Goal: Contribute content: Contribute content

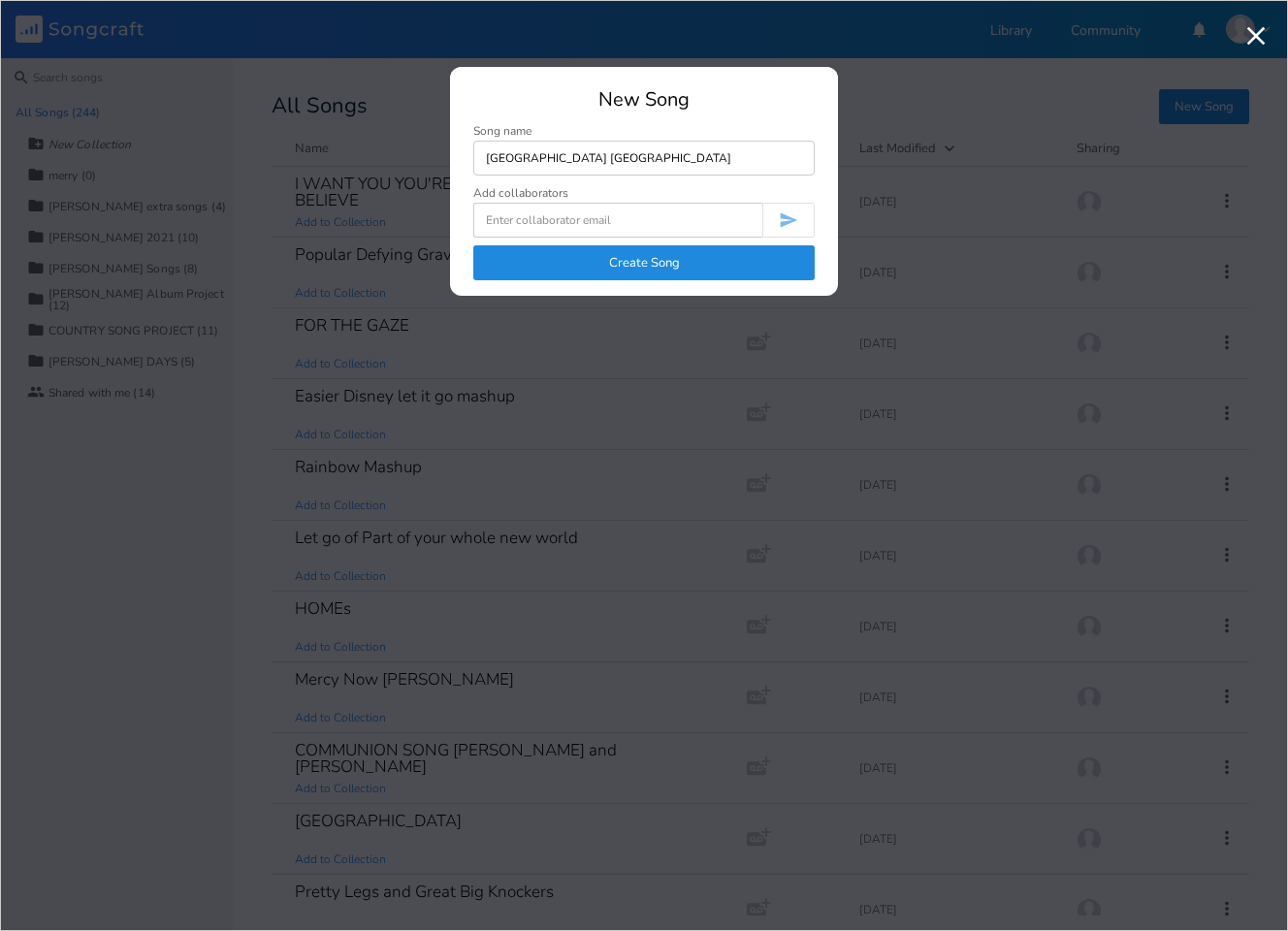
type input "[GEOGRAPHIC_DATA] [GEOGRAPHIC_DATA]"
click at [679, 266] on button "Create Song" at bounding box center [644, 263] width 341 height 35
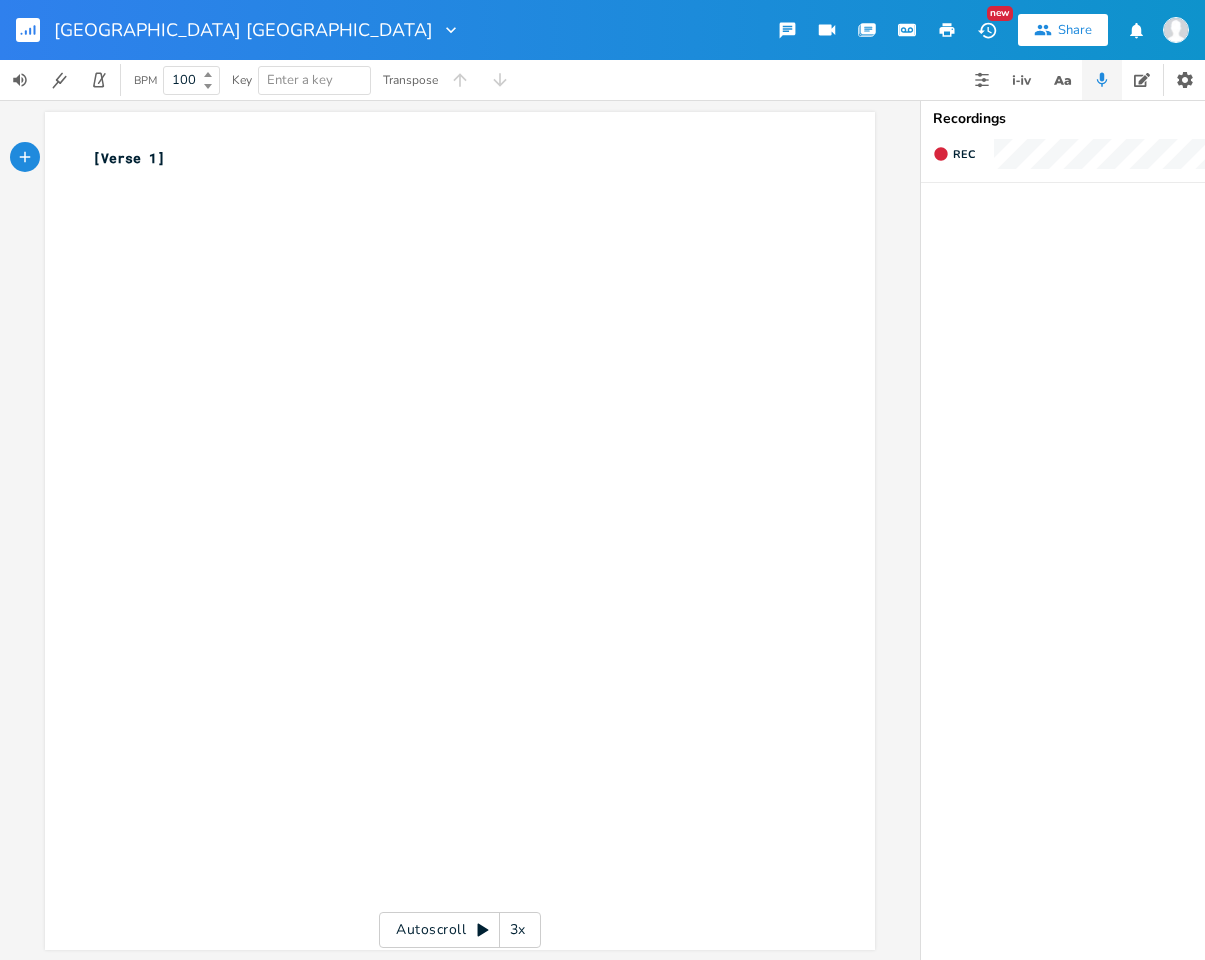
click at [513, 3] on div "[GEOGRAPHIC_DATA] [GEOGRAPHIC_DATA] [GEOGRAPHIC_DATA]" at bounding box center [602, 30] width 1205 height 60
type input "Provincetown [GEOGRAPHIC_DATA]"
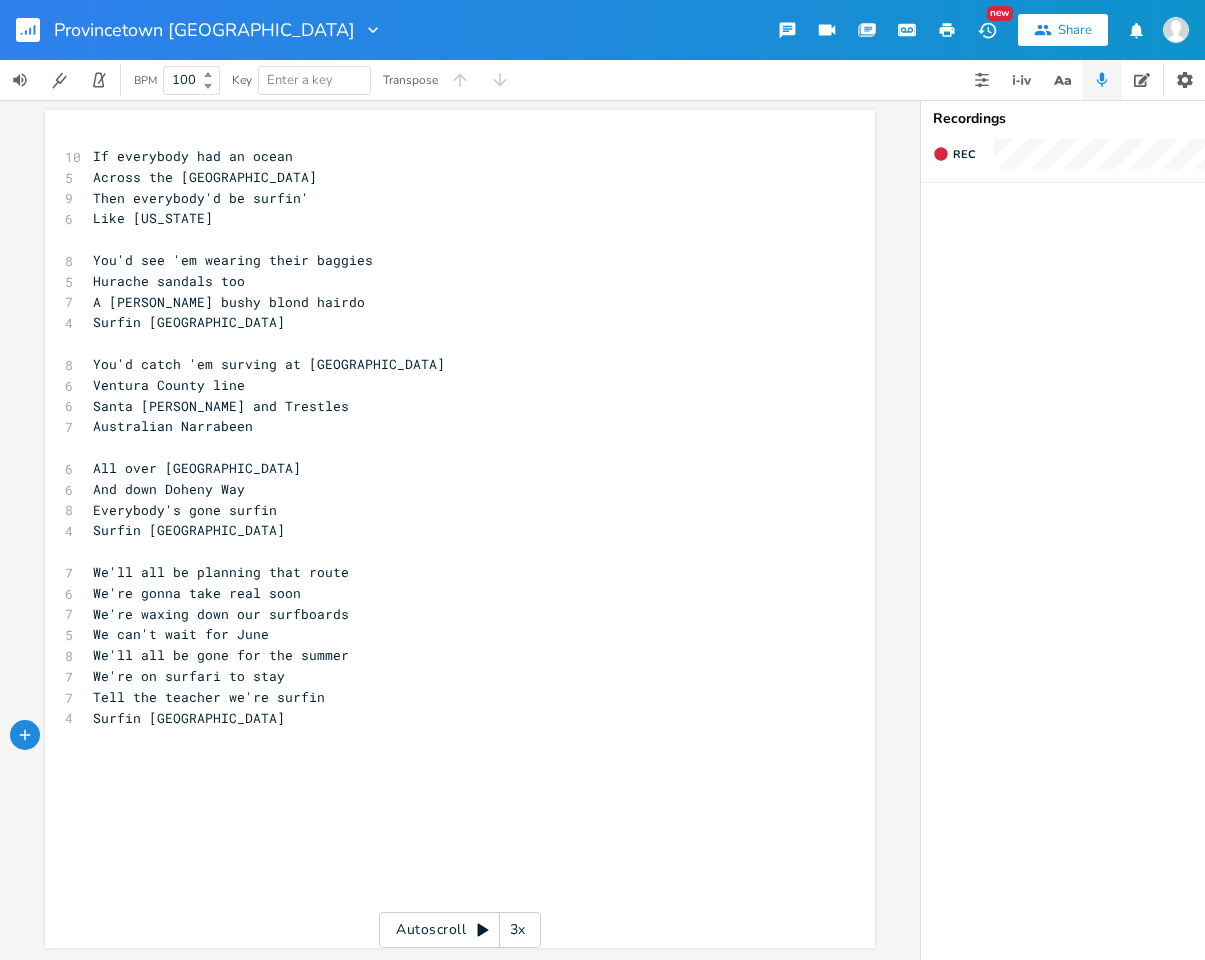
scroll to position [2, 0]
click at [1076, 746] on ul at bounding box center [1121, 571] width 400 height 776
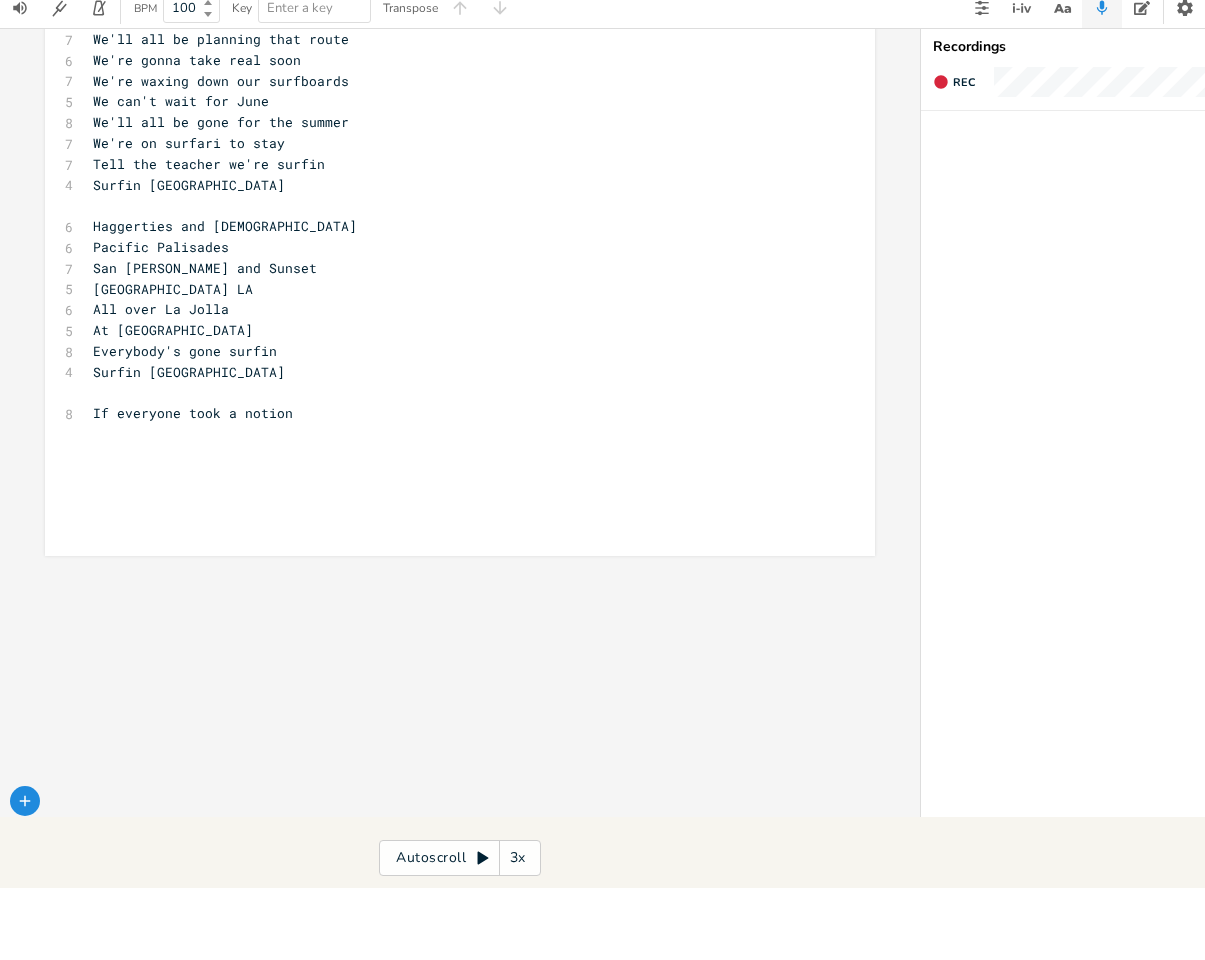
scroll to position [1, 0]
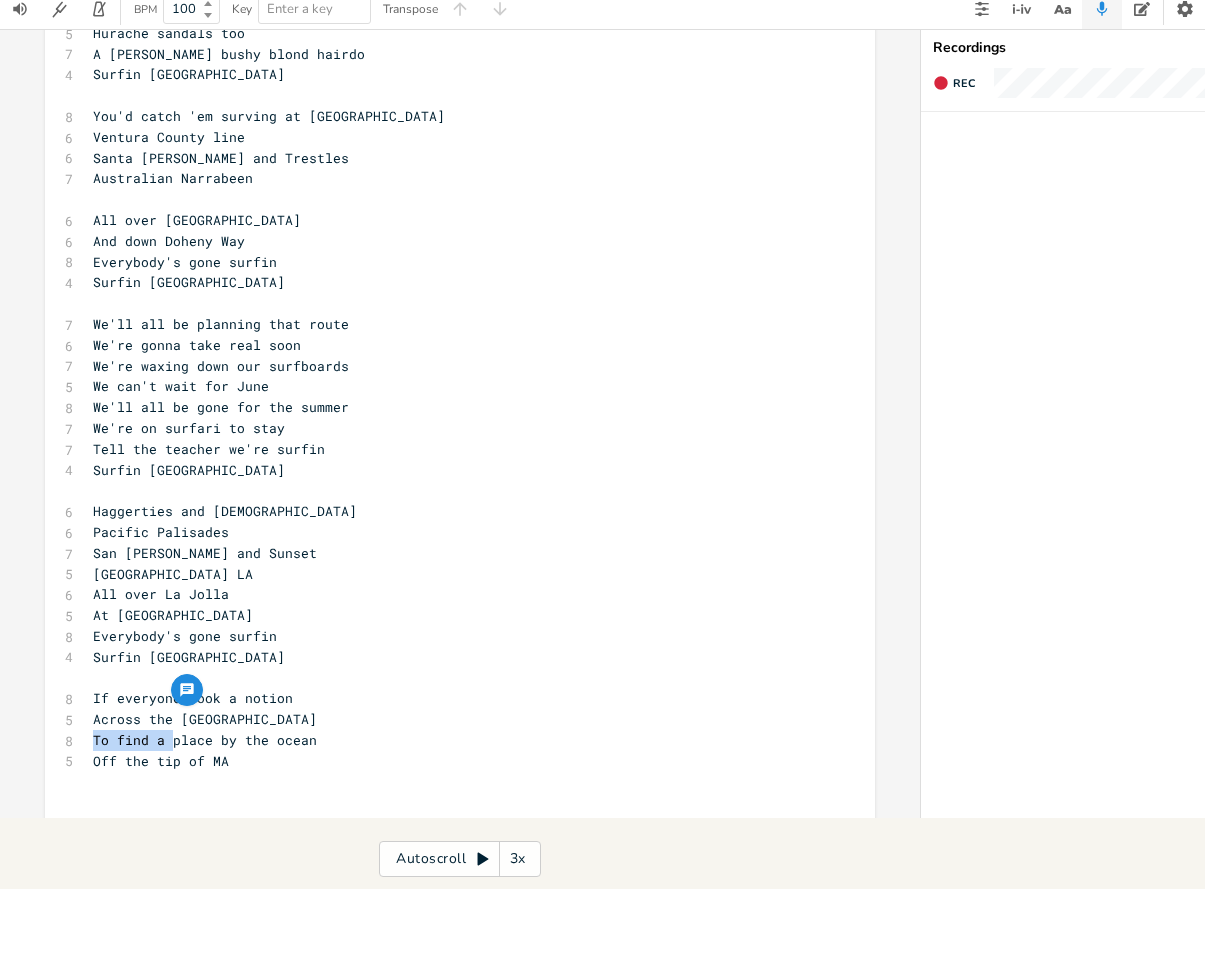
drag, startPoint x: 171, startPoint y: 711, endPoint x: 95, endPoint y: 707, distance: 76.1
click at [95, 802] on span "To find a place by the ocean" at bounding box center [205, 811] width 224 height 18
drag, startPoint x: 213, startPoint y: 705, endPoint x: 122, endPoint y: 700, distance: 91.1
click at [122, 802] on span "Thyeyd place by the ocean" at bounding box center [193, 811] width 200 height 18
click at [279, 802] on span "They'd love the town the ocean" at bounding box center [213, 811] width 240 height 18
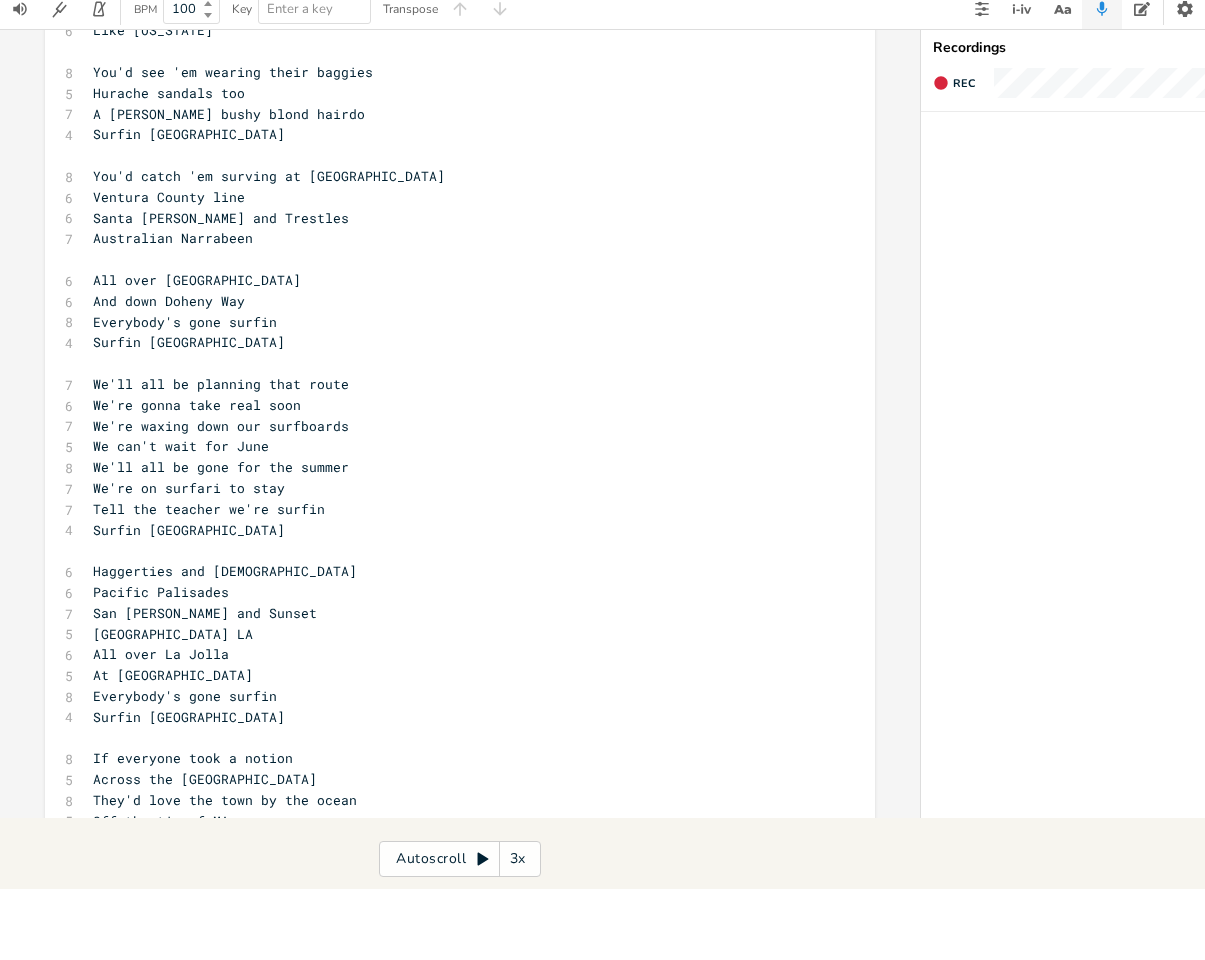
scroll to position [173, 0]
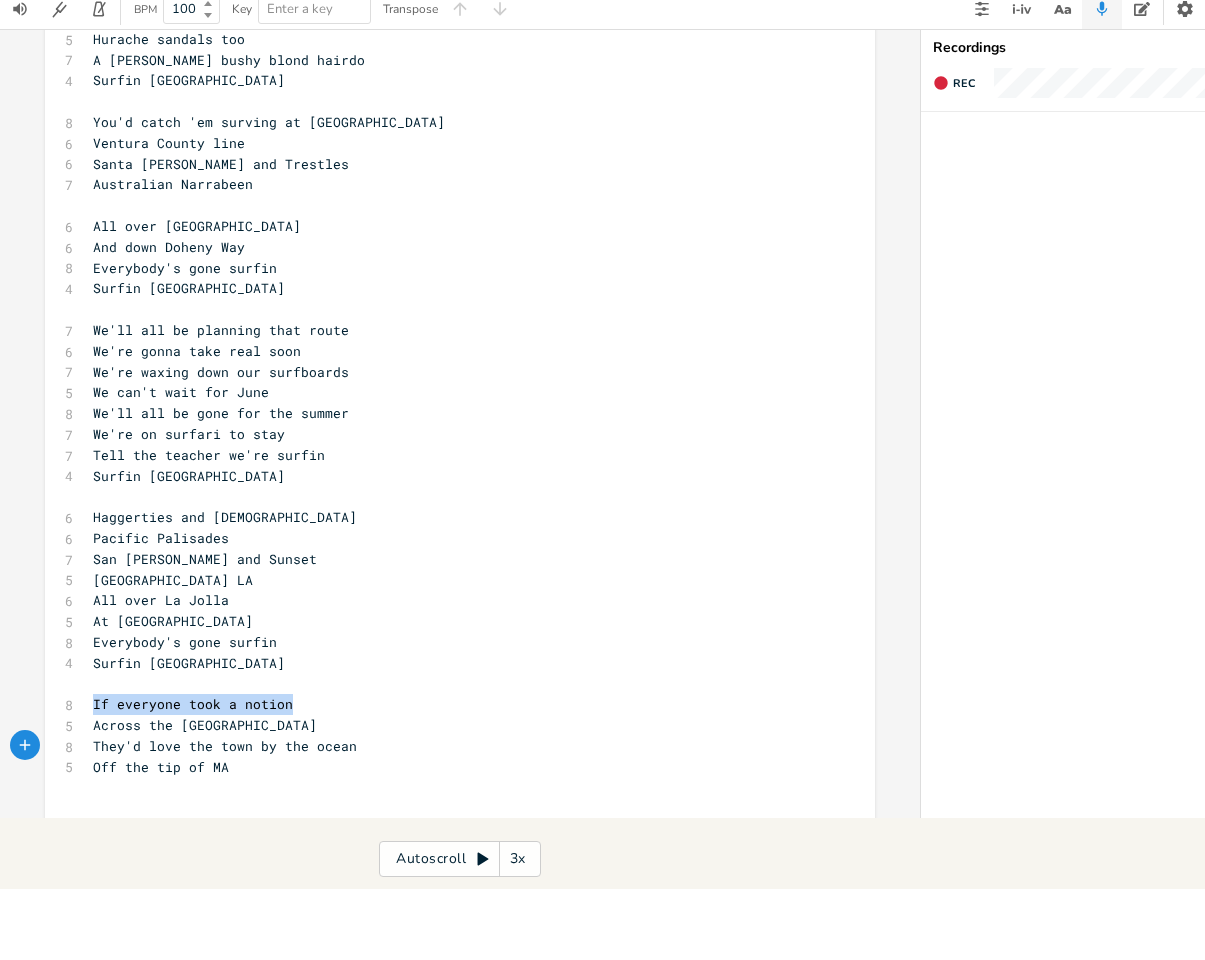
drag, startPoint x: 285, startPoint y: 673, endPoint x: 93, endPoint y: 673, distance: 192.0
click at [93, 766] on span "If everyone took a notion" at bounding box center [193, 775] width 200 height 18
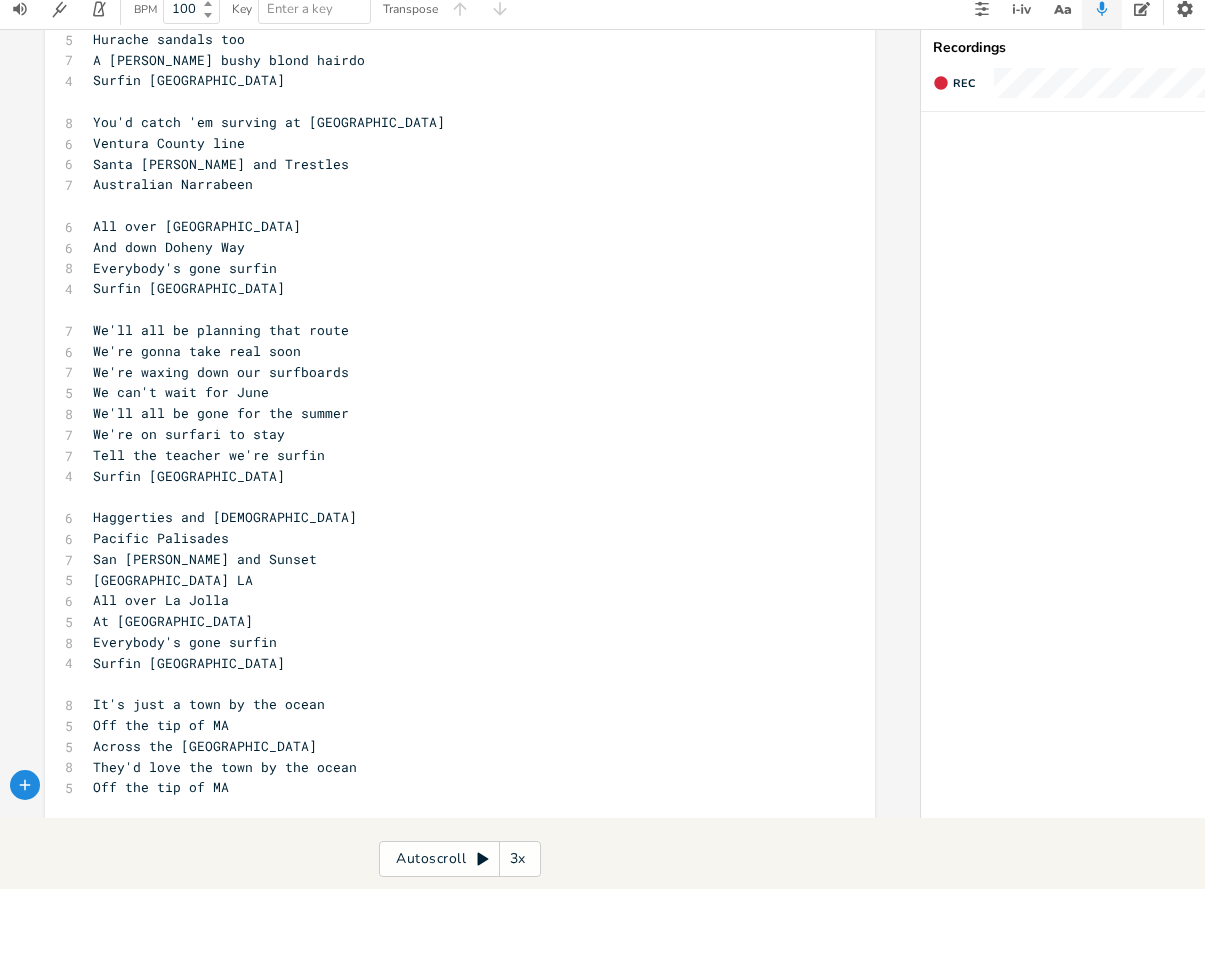
drag, startPoint x: 239, startPoint y: 757, endPoint x: 91, endPoint y: 717, distance: 153.3
click at [91, 717] on div "10 If everybody had an ocean 5 Across the [GEOGRAPHIC_DATA] 9 Then everybody'd …" at bounding box center [450, 463] width 722 height 977
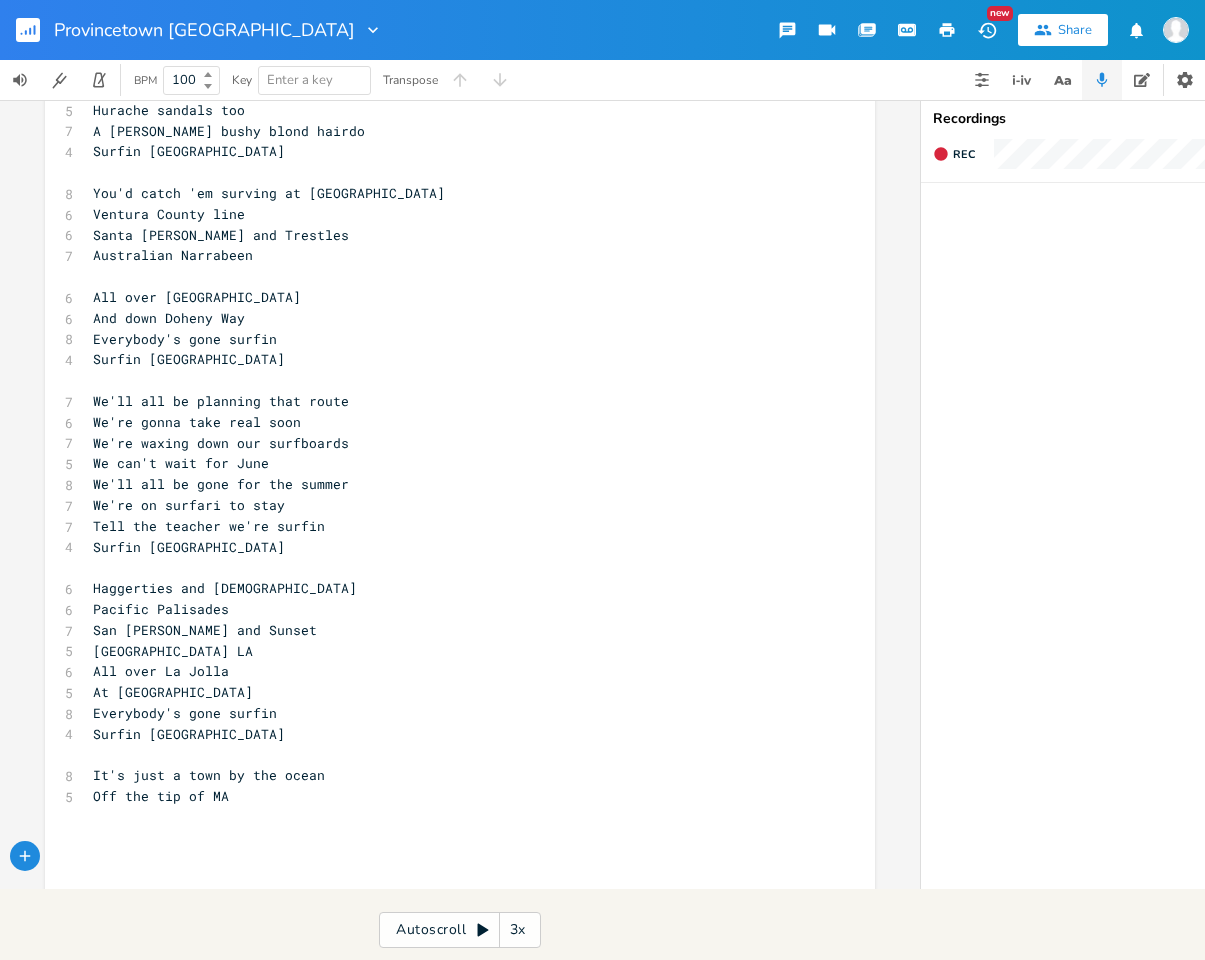
drag, startPoint x: 230, startPoint y: 777, endPoint x: 285, endPoint y: 773, distance: 55.1
click at [285, 773] on div "10 If everybody had an ocean 5 Across the [GEOGRAPHIC_DATA] 9 Then everybody'd …" at bounding box center [450, 443] width 722 height 936
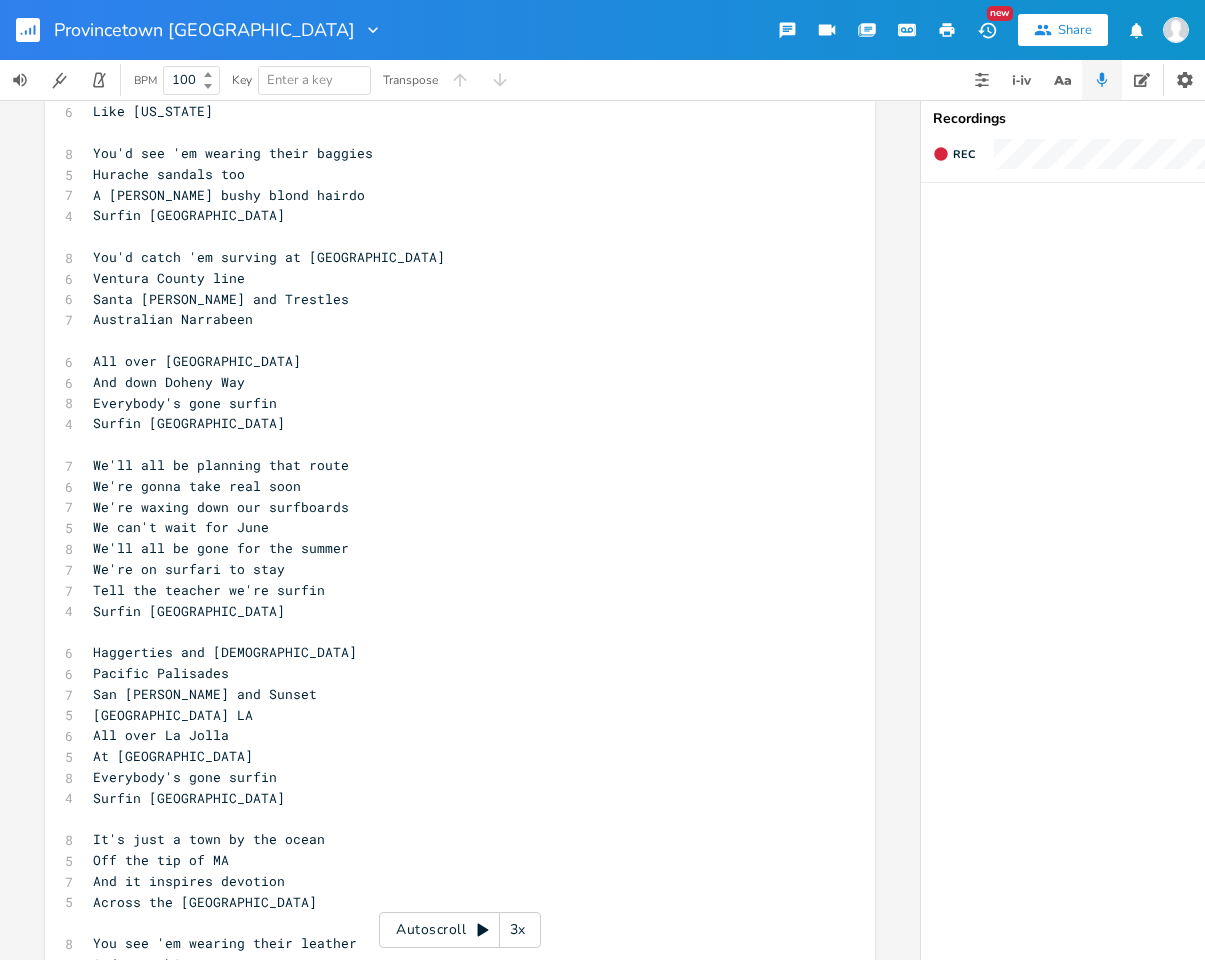
scroll to position [132, 0]
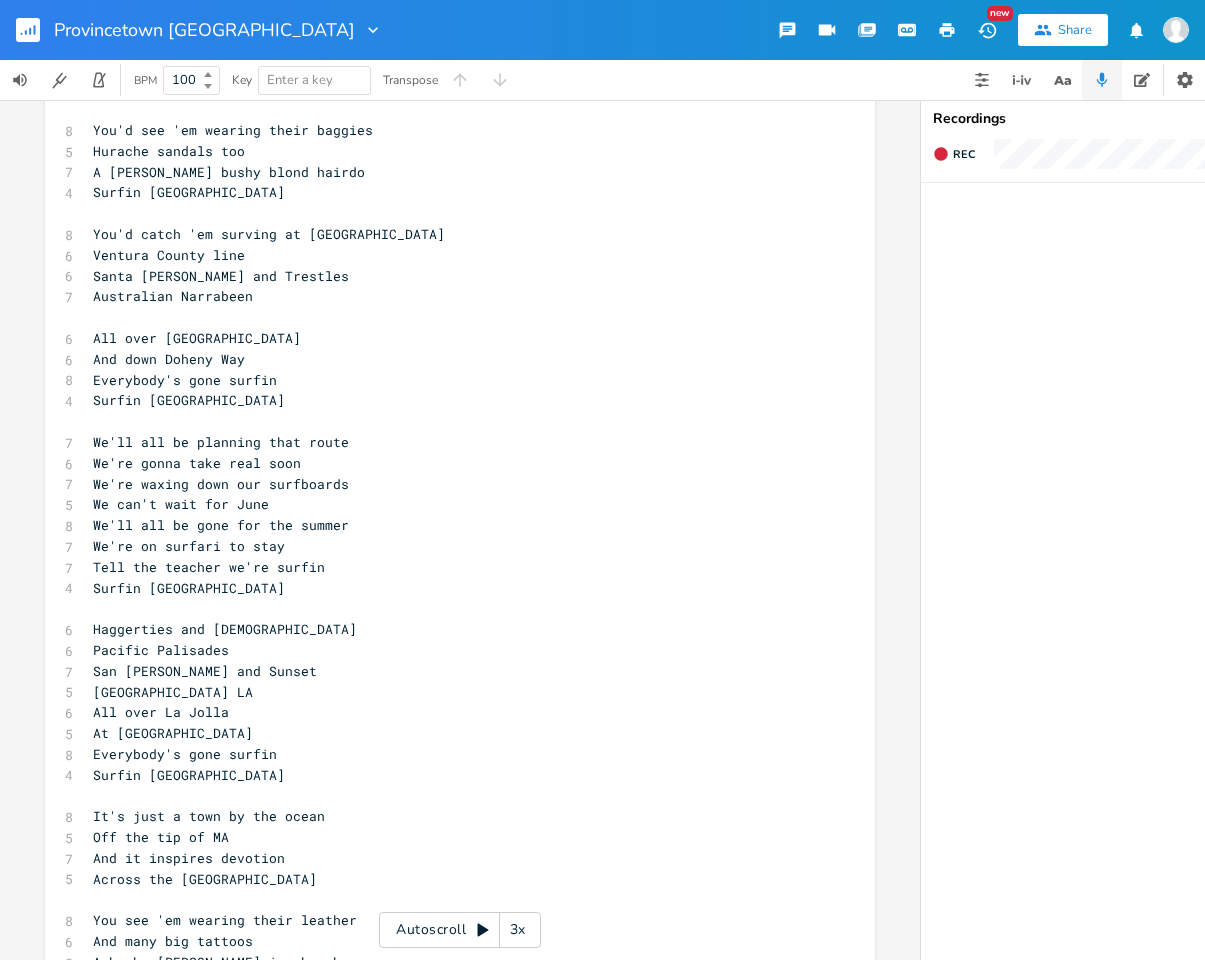
click at [242, 245] on pre "Ventura County line" at bounding box center [450, 255] width 722 height 21
click at [252, 225] on span "You'd catch 'em surving at [GEOGRAPHIC_DATA]" at bounding box center [269, 234] width 352 height 18
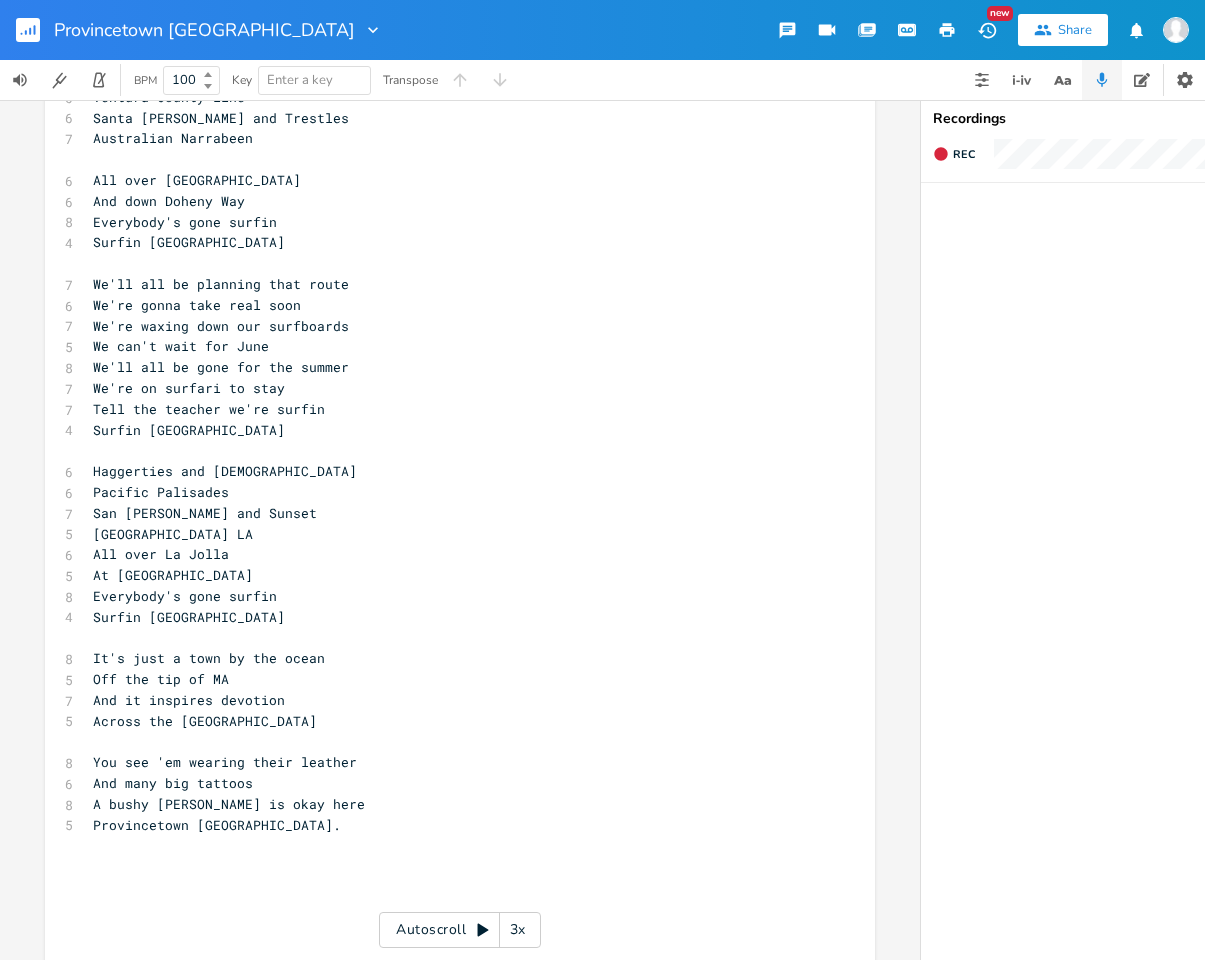
scroll to position [288, 0]
click at [243, 817] on pre "Provincetown [GEOGRAPHIC_DATA]." at bounding box center [450, 827] width 722 height 21
drag, startPoint x: 207, startPoint y: 670, endPoint x: 91, endPoint y: 666, distance: 116.0
click at [91, 692] on pre "And it inspires devotion" at bounding box center [450, 702] width 722 height 21
drag, startPoint x: 263, startPoint y: 670, endPoint x: 91, endPoint y: 670, distance: 172.0
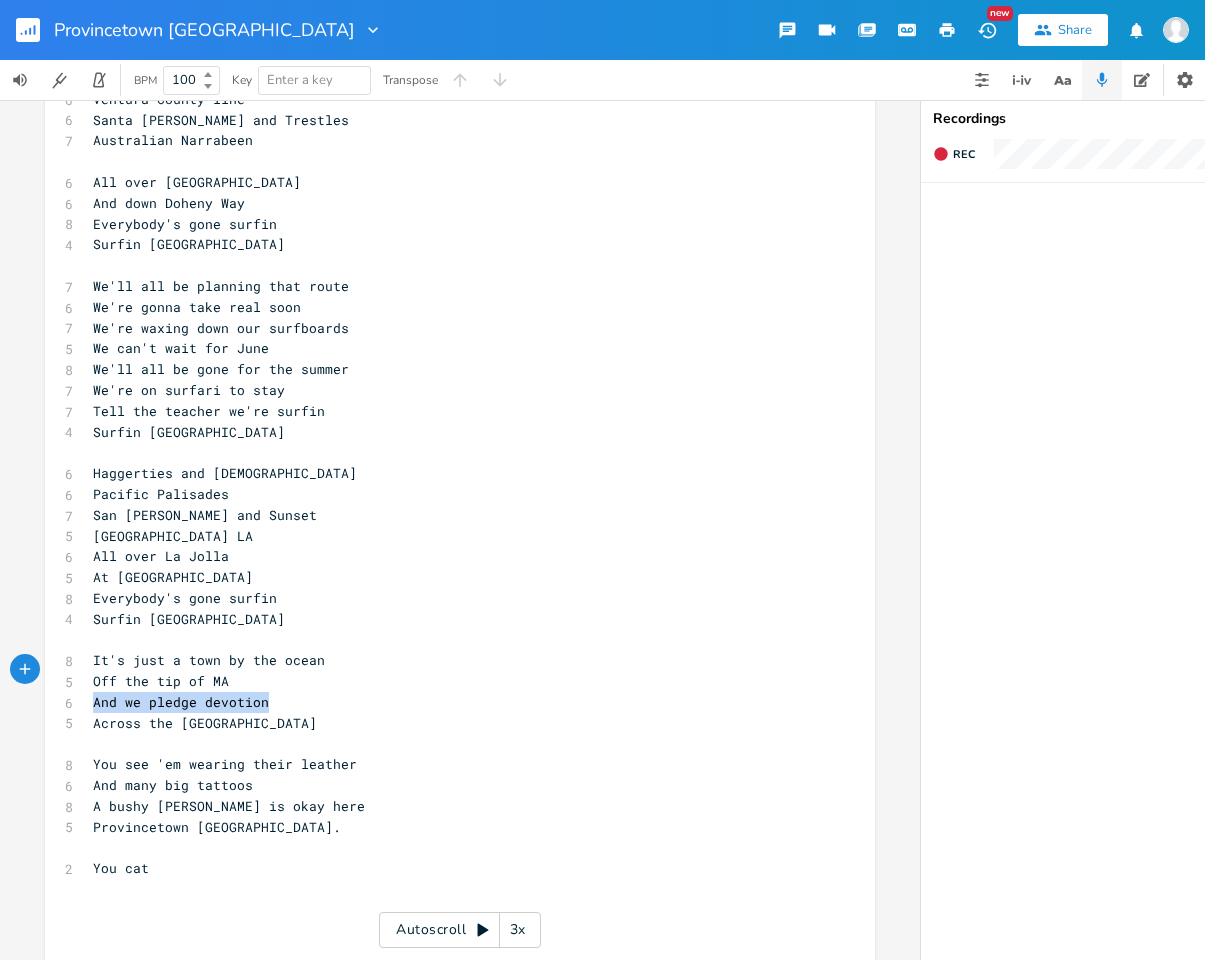
click at [91, 692] on pre "And we pledge devotion" at bounding box center [450, 702] width 722 height 21
drag, startPoint x: 284, startPoint y: 670, endPoint x: 338, endPoint y: 667, distance: 54.1
click at [338, 692] on pre "​" at bounding box center [450, 702] width 722 height 21
drag, startPoint x: 209, startPoint y: 698, endPoint x: 92, endPoint y: 694, distance: 117.0
click at [92, 713] on pre "Across the [GEOGRAPHIC_DATA]" at bounding box center [450, 723] width 722 height 21
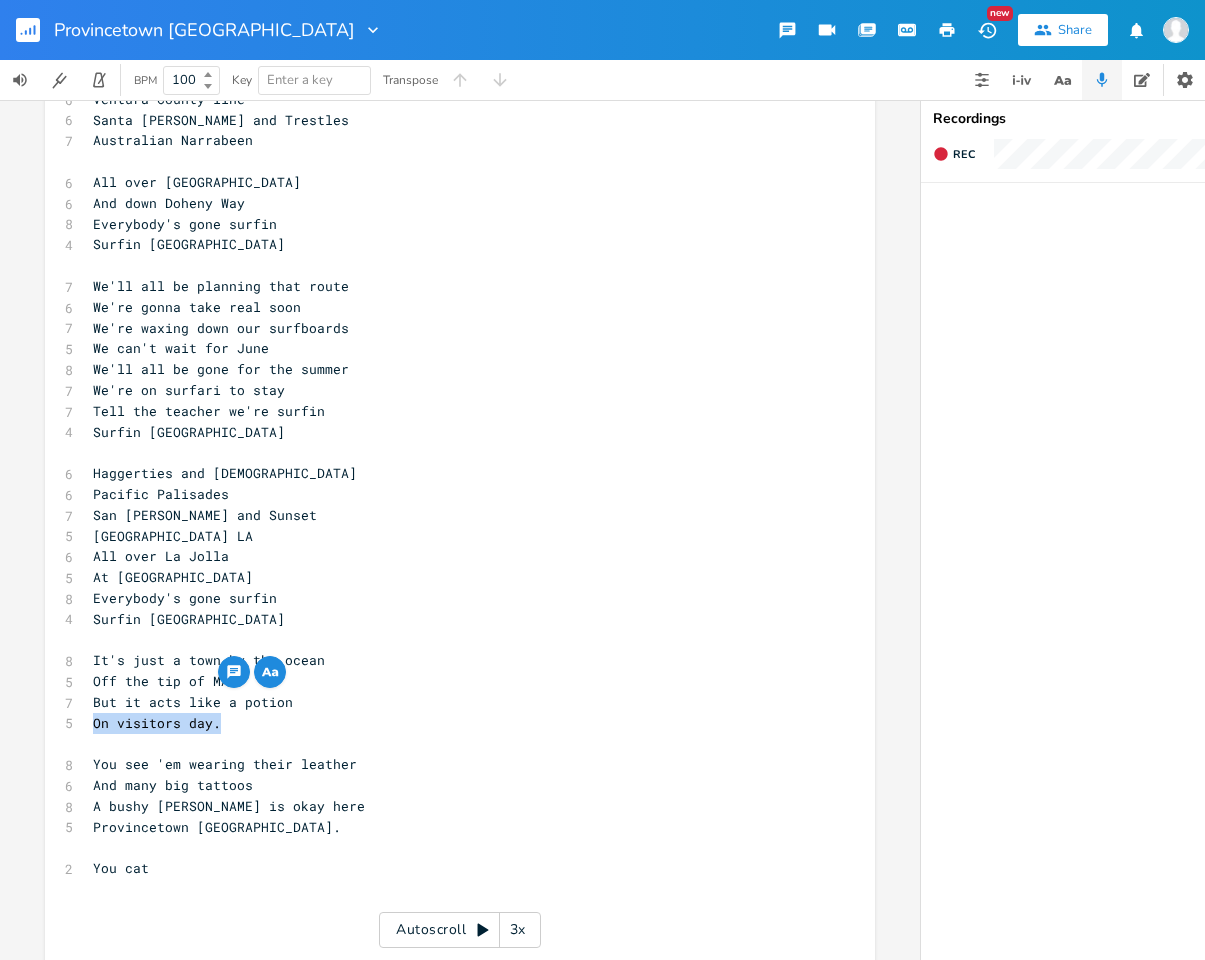
drag, startPoint x: 215, startPoint y: 687, endPoint x: 89, endPoint y: 689, distance: 126.0
click at [89, 713] on pre "On visitors day." at bounding box center [450, 723] width 722 height 21
drag, startPoint x: 229, startPoint y: 672, endPoint x: 89, endPoint y: 667, distance: 140.1
click at [89, 692] on pre "But it acts like a potion" at bounding box center [450, 702] width 722 height 21
drag, startPoint x: 205, startPoint y: 651, endPoint x: 91, endPoint y: 651, distance: 114.0
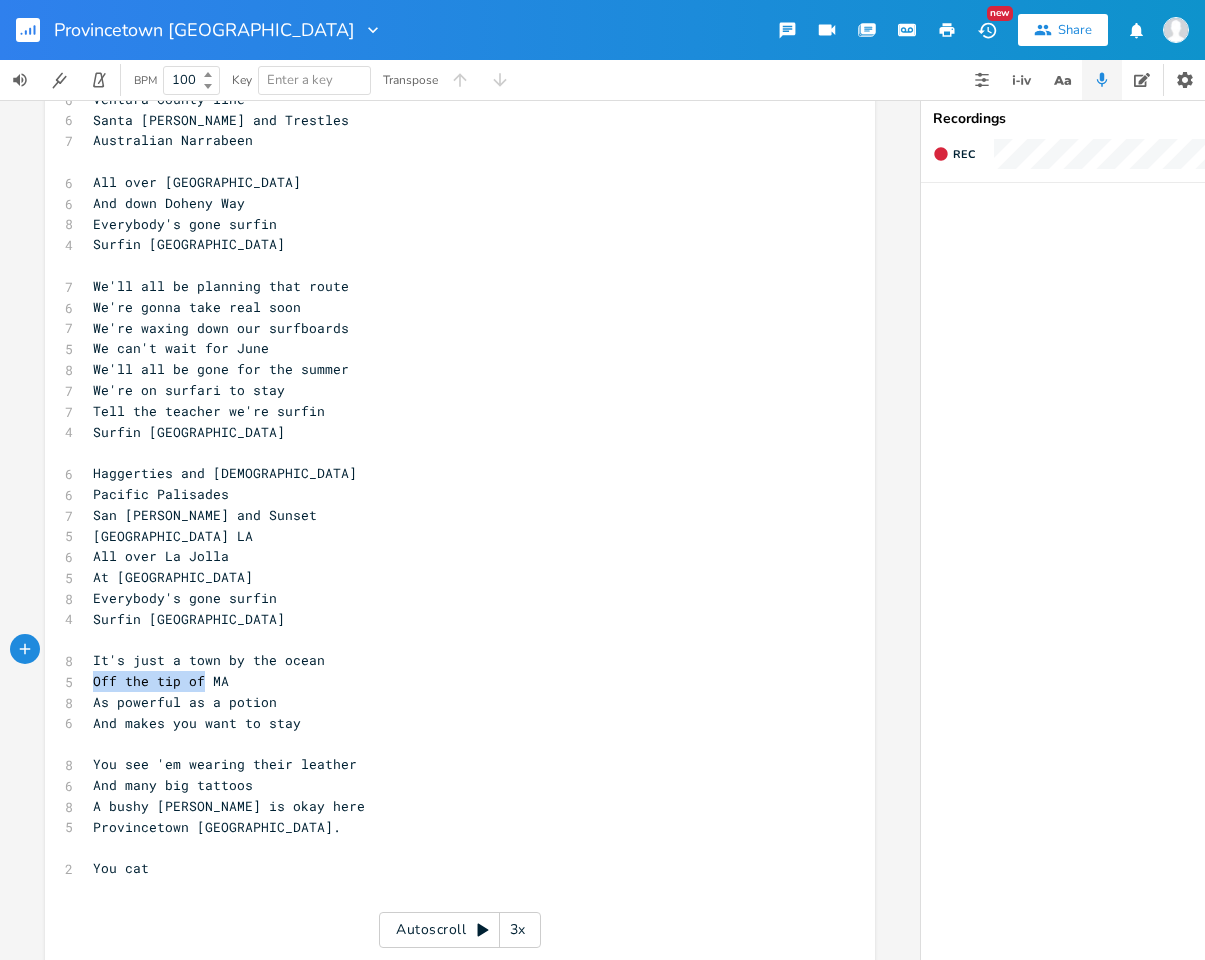
click at [91, 671] on pre "Off the tip of MA" at bounding box center [450, 681] width 722 height 21
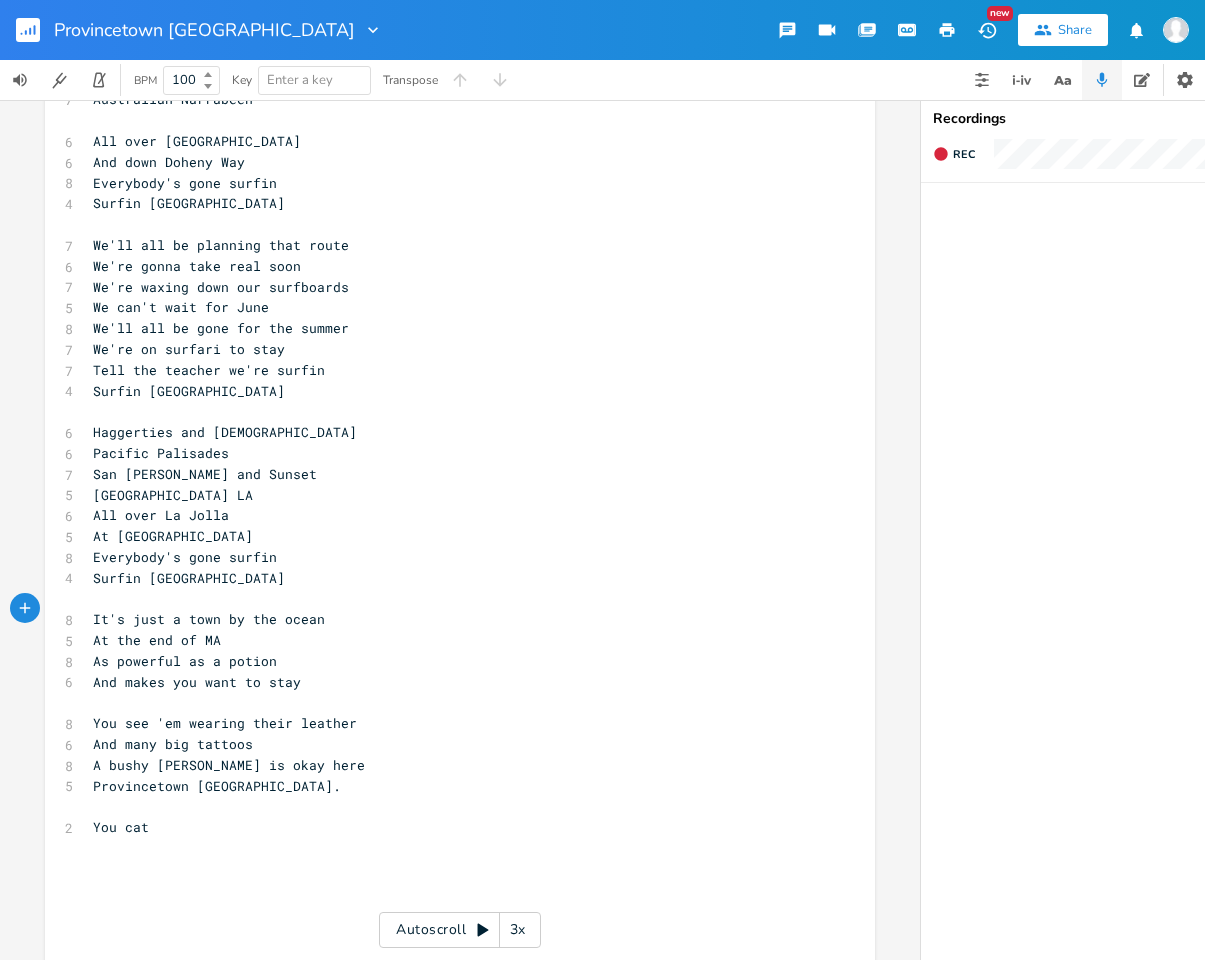
scroll to position [328, 0]
drag, startPoint x: 217, startPoint y: 630, endPoint x: 115, endPoint y: 627, distance: 102.0
click at [115, 653] on span "As powerful as a potion" at bounding box center [185, 662] width 184 height 18
click at [125, 715] on span "You see 'em wearing their leather" at bounding box center [225, 724] width 264 height 18
drag, startPoint x: 256, startPoint y: 650, endPoint x: 123, endPoint y: 649, distance: 133.0
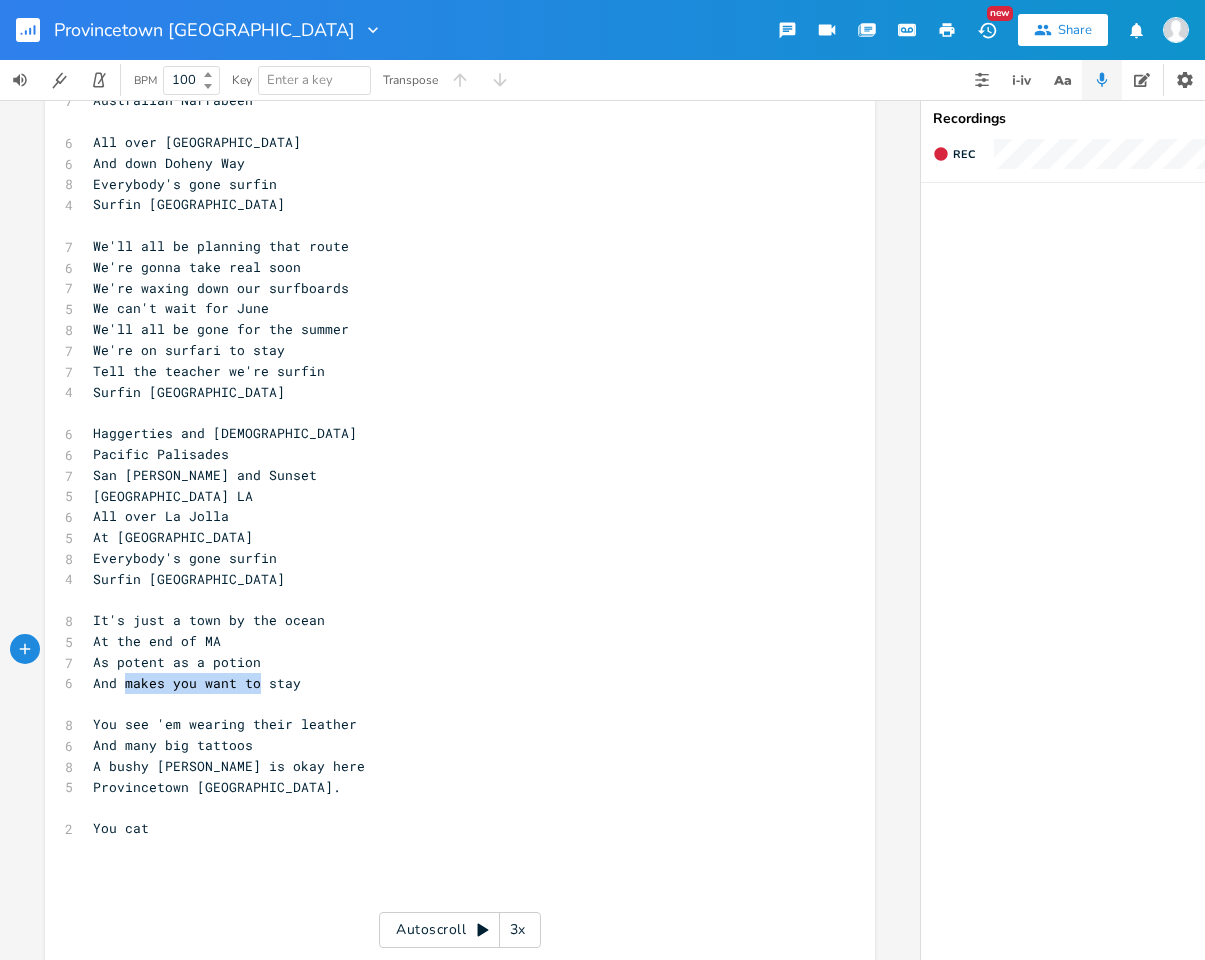
click at [123, 674] on span "And makes you want to stay" at bounding box center [197, 683] width 208 height 18
click at [179, 715] on span "You see 'em wearing their leather" at bounding box center [225, 724] width 264 height 18
click at [272, 735] on pre "And many big tattoos" at bounding box center [450, 745] width 722 height 21
click at [267, 777] on pre "Provincetown [GEOGRAPHIC_DATA]." at bounding box center [450, 787] width 722 height 21
click at [185, 818] on pre "You cat" at bounding box center [450, 828] width 722 height 21
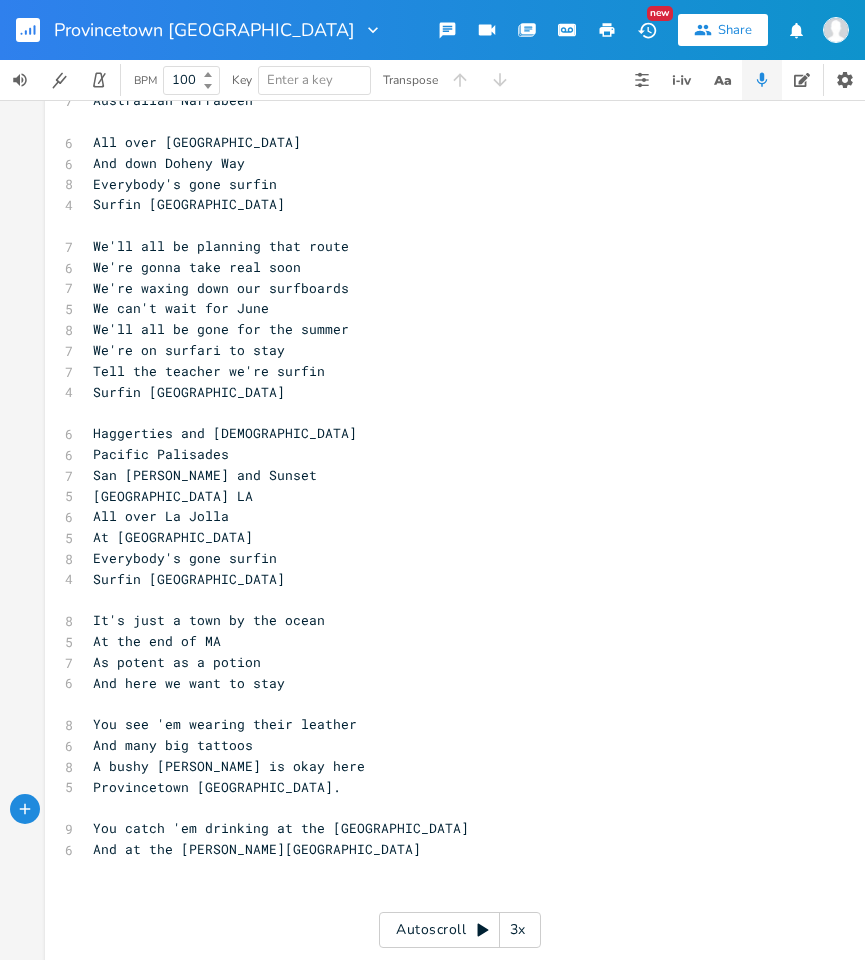
click at [292, 839] on pre "And at the [PERSON_NAME][GEOGRAPHIC_DATA]" at bounding box center [450, 849] width 722 height 21
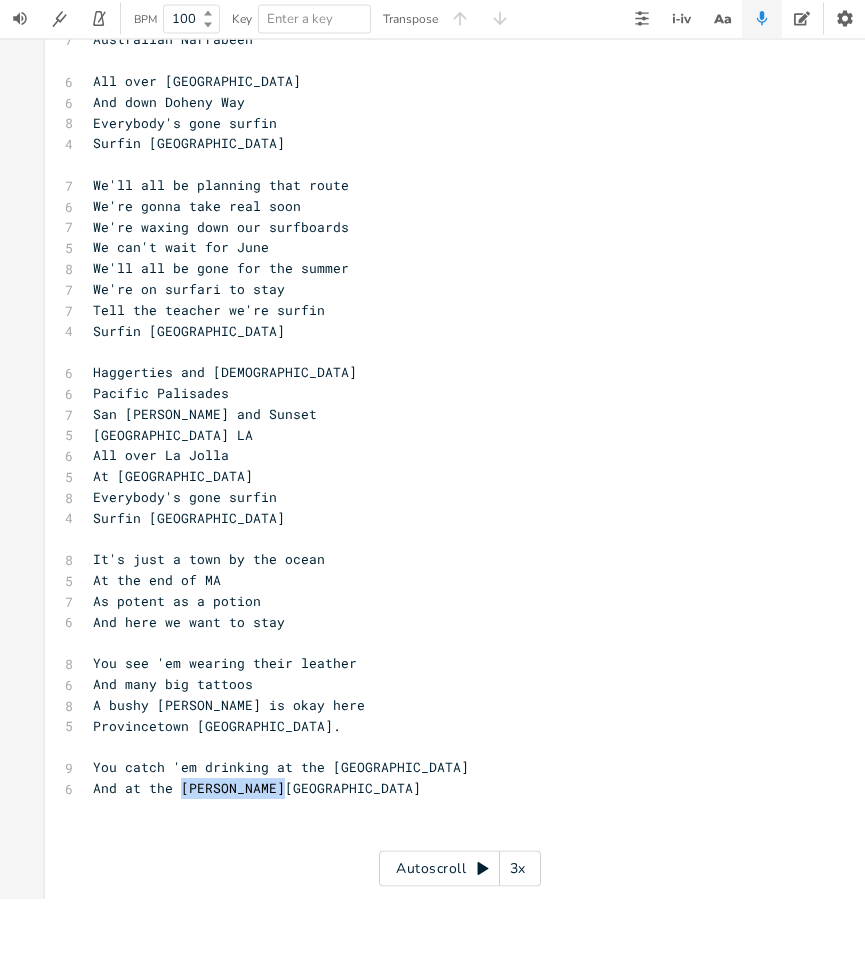
drag, startPoint x: 287, startPoint y: 424, endPoint x: 181, endPoint y: 424, distance: 106.0
click at [181, 839] on pre "And at the [PERSON_NAME][GEOGRAPHIC_DATA]" at bounding box center [450, 849] width 722 height 21
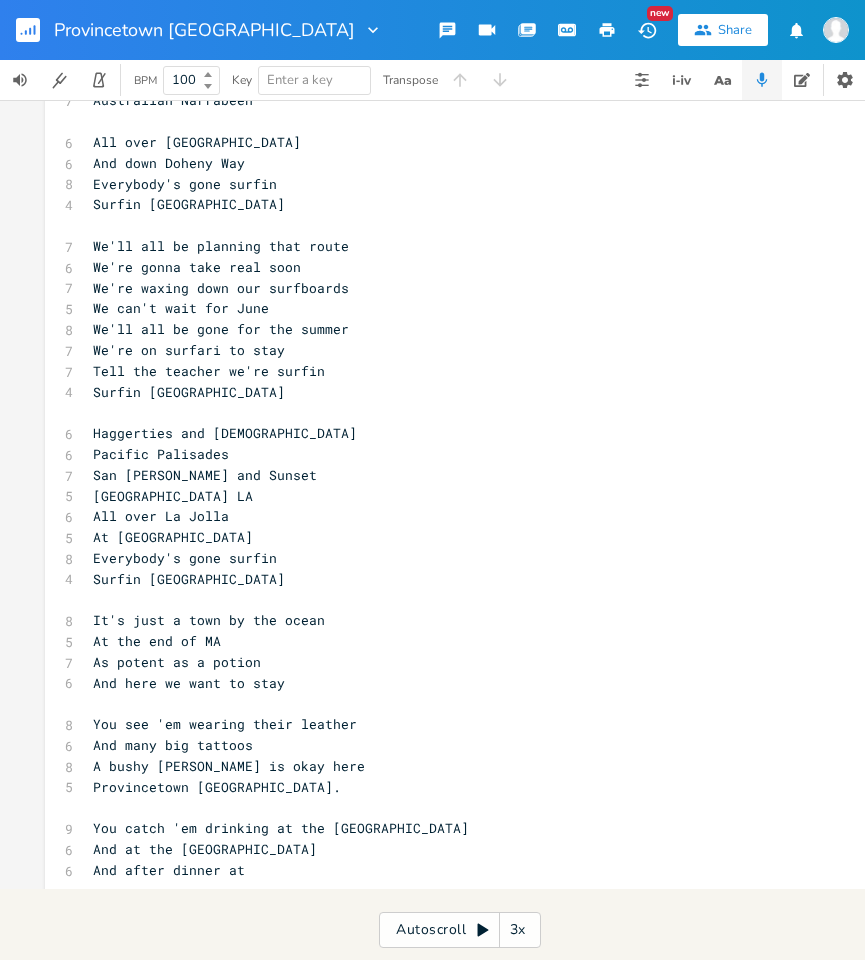
click at [186, 881] on pre "​" at bounding box center [450, 891] width 722 height 21
click at [268, 860] on pre "And after dinner at" at bounding box center [450, 870] width 722 height 21
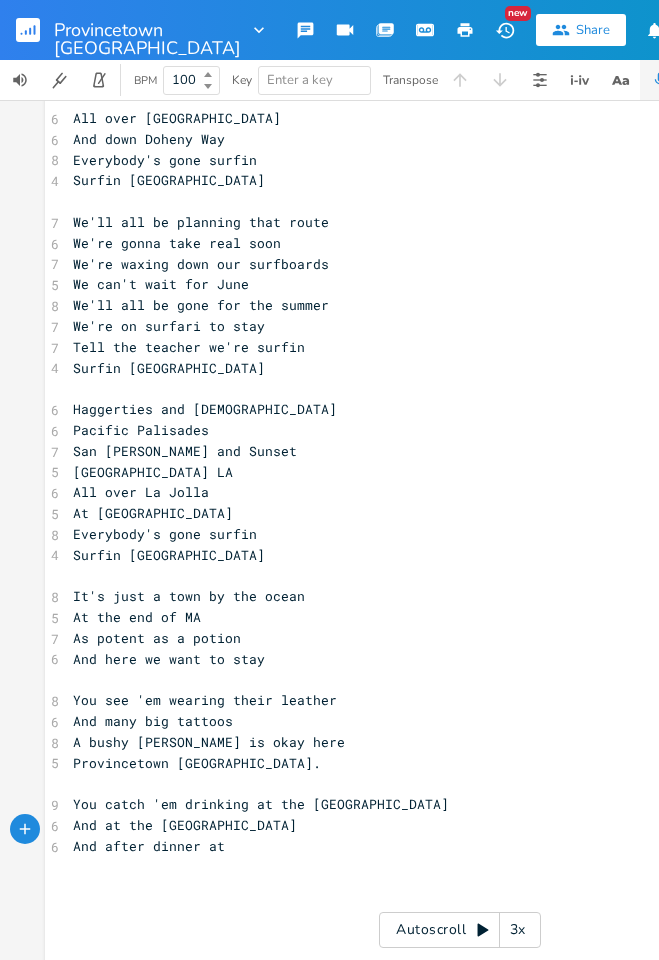
scroll to position [324, 0]
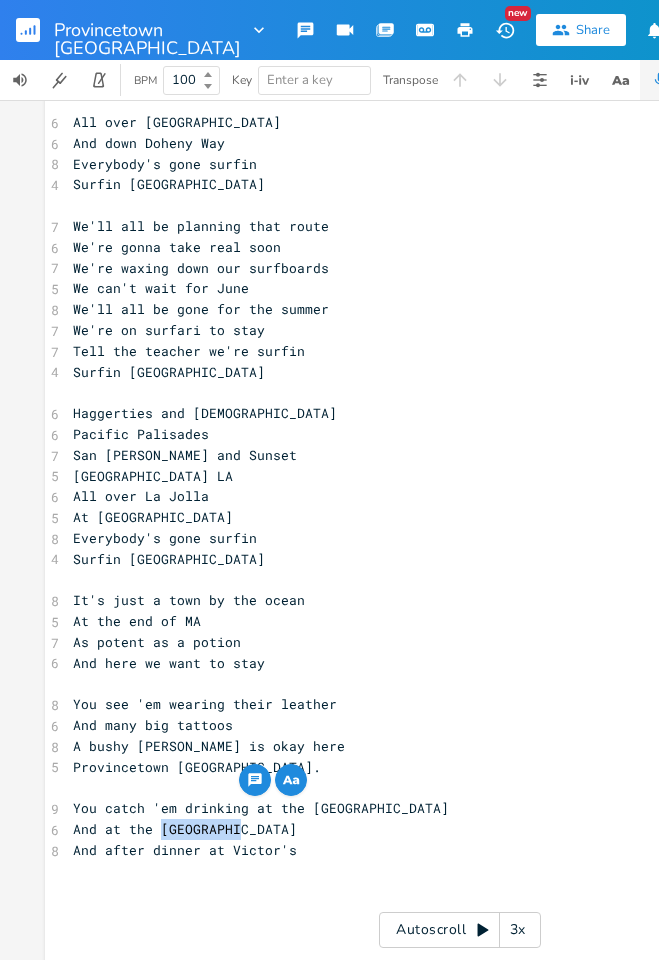
drag, startPoint x: 239, startPoint y: 786, endPoint x: 159, endPoint y: 789, distance: 80.0
click at [159, 819] on pre "And at the [GEOGRAPHIC_DATA]" at bounding box center [460, 829] width 782 height 21
click at [315, 840] on pre "And after dinner at Victor's" at bounding box center [460, 850] width 782 height 21
click at [120, 820] on span "And at the [GEOGRAPHIC_DATA]" at bounding box center [185, 829] width 224 height 18
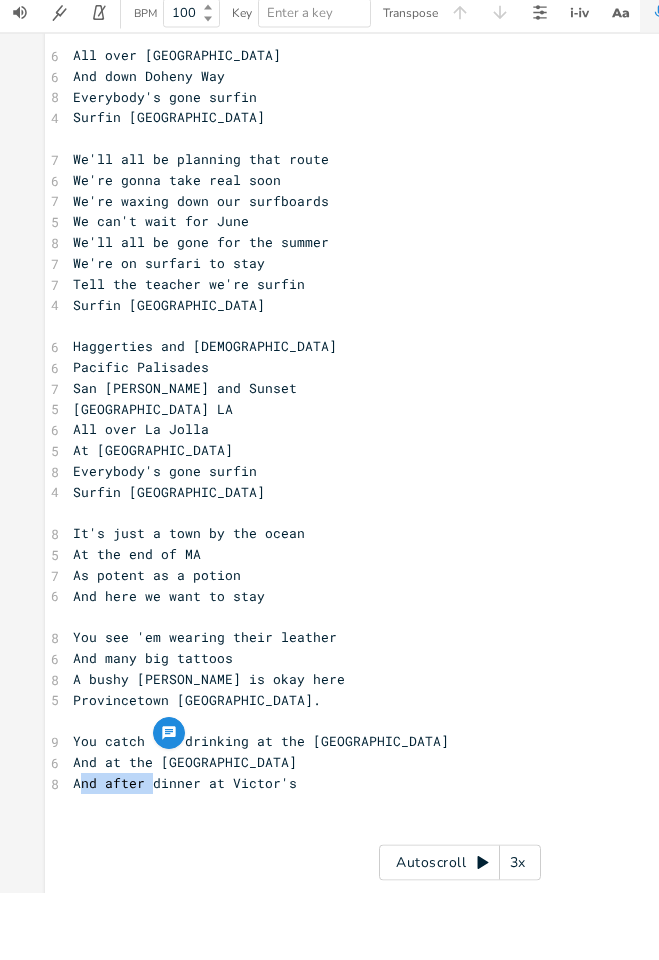
drag, startPoint x: 152, startPoint y: 452, endPoint x: 77, endPoint y: 450, distance: 75.0
click at [77, 841] on span "And after dinner at Victor's" at bounding box center [185, 850] width 224 height 18
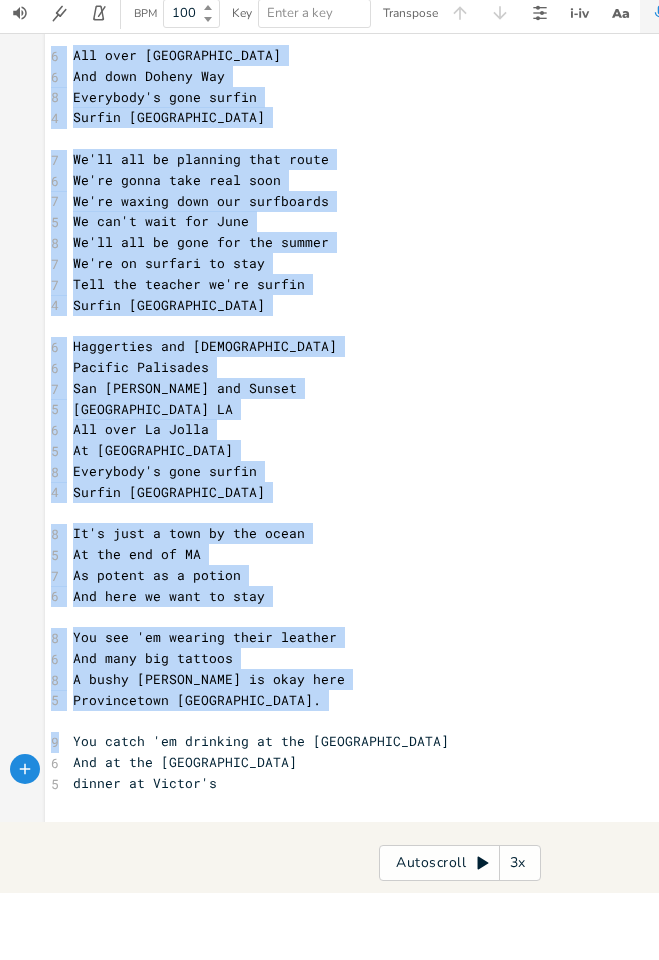
drag, startPoint x: 270, startPoint y: 408, endPoint x: 66, endPoint y: 409, distance: 204.0
click at [66, 409] on div "xxxxxxxxxx 10 If everybody had an ocean 5 Across the [GEOGRAPHIC_DATA] 9 Then e…" at bounding box center [460, 401] width 830 height 1226
click at [322, 777] on pre "​" at bounding box center [460, 787] width 782 height 21
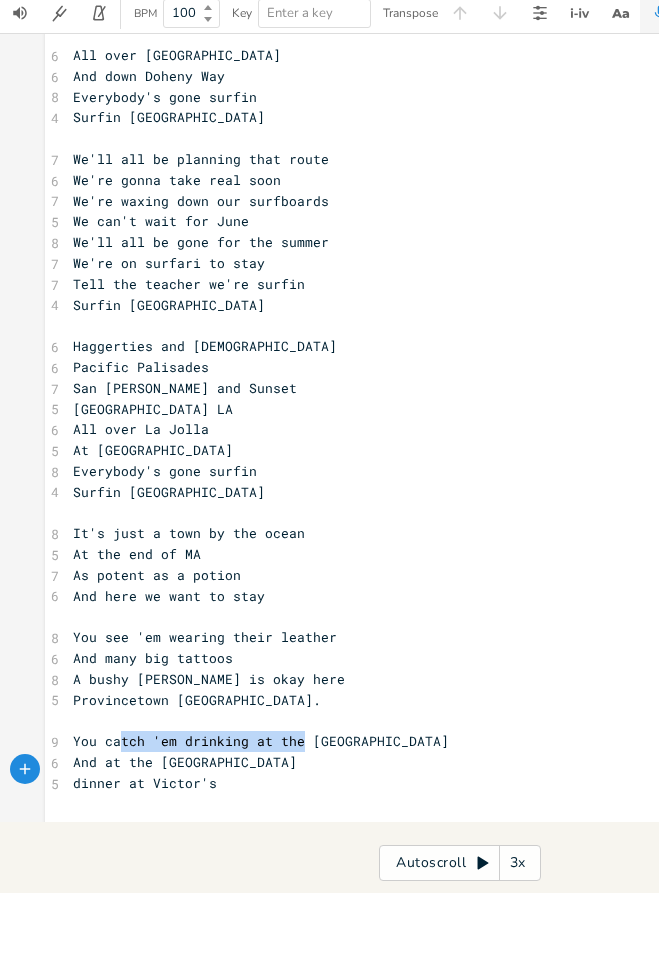
drag, startPoint x: 300, startPoint y: 706, endPoint x: 123, endPoint y: 704, distance: 177.0
click at [123, 799] on span "You catch 'em drinking at the [GEOGRAPHIC_DATA]" at bounding box center [261, 808] width 376 height 18
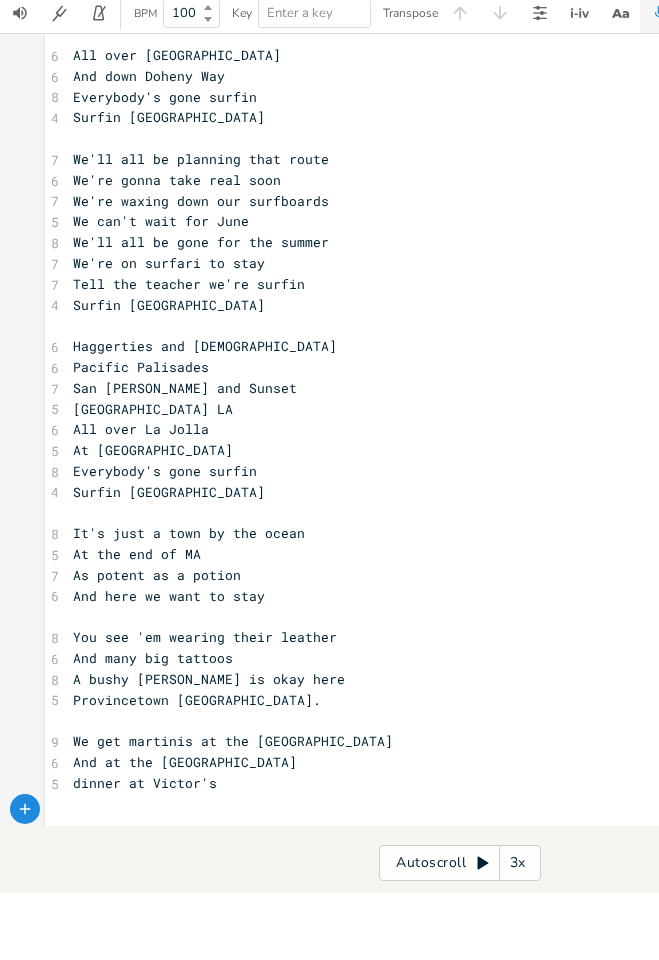
click at [73, 841] on span "dinner at Victor's" at bounding box center [145, 850] width 144 height 18
click at [320, 840] on pre "A seafood dinner at [PERSON_NAME]'s" at bounding box center [460, 850] width 782 height 21
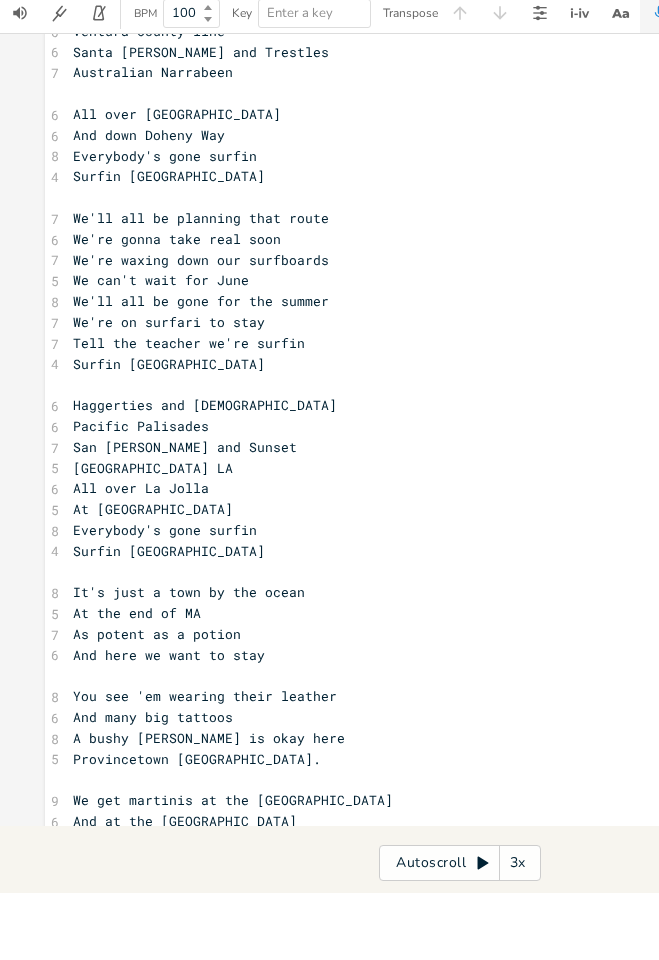
scroll to position [396, 0]
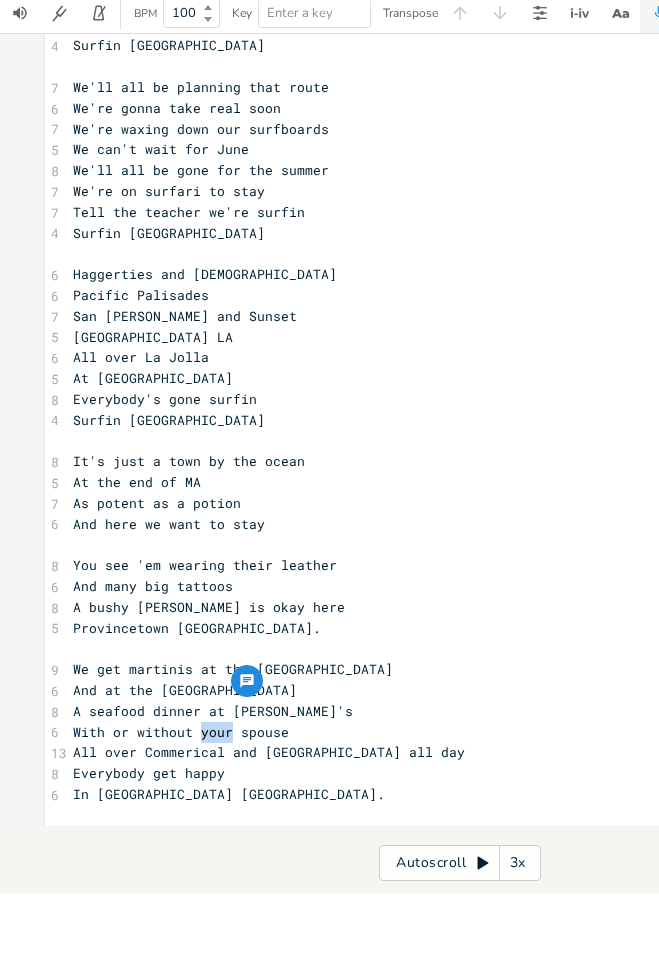
drag, startPoint x: 232, startPoint y: 687, endPoint x: 200, endPoint y: 688, distance: 32.0
click at [200, 790] on span "With or without your spouse" at bounding box center [181, 799] width 216 height 18
click at [348, 768] on pre "A seafood dinner at [PERSON_NAME]'s" at bounding box center [460, 778] width 782 height 21
